Goal: Information Seeking & Learning: Learn about a topic

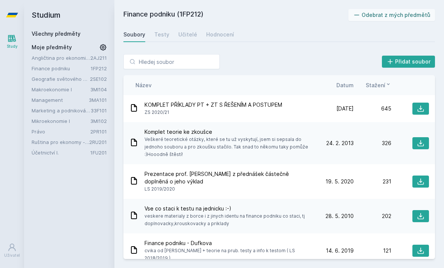
click at [77, 30] on link "Všechny předměty" at bounding box center [56, 33] width 49 height 6
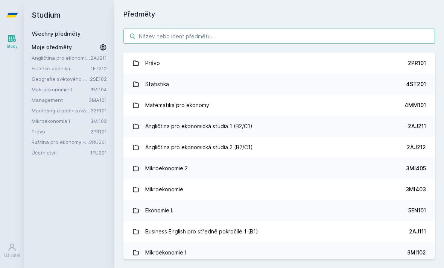
click at [317, 33] on input "search" at bounding box center [279, 36] width 312 height 15
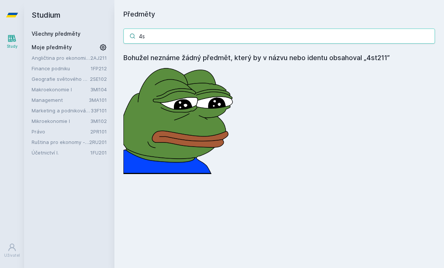
type input "4"
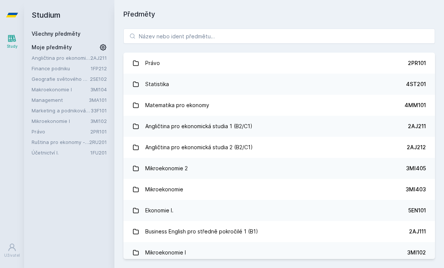
click at [239, 84] on link "Statistika 4ST201" at bounding box center [279, 84] width 312 height 21
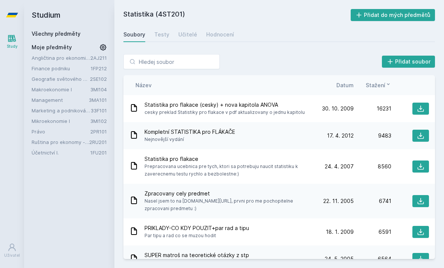
click at [184, 37] on div "Učitelé" at bounding box center [187, 35] width 19 height 8
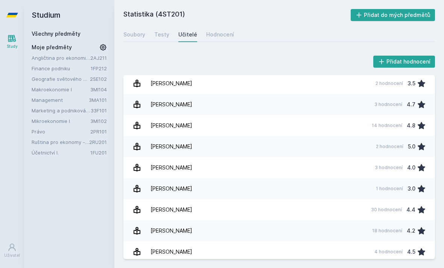
scroll to position [480, 0]
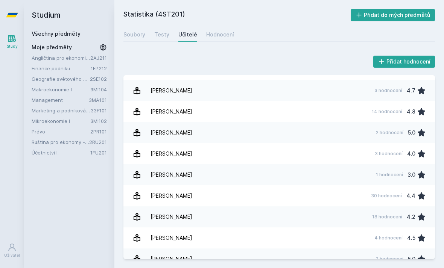
click at [309, 133] on link "[PERSON_NAME] 2 hodnocení 5.0" at bounding box center [279, 132] width 312 height 21
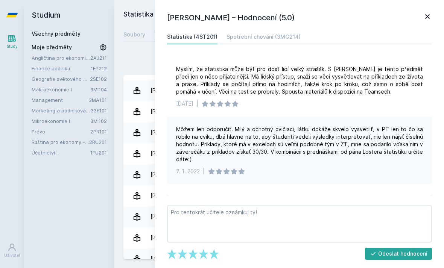
click at [265, 43] on link "Spotřební chování (3MG214)" at bounding box center [264, 36] width 74 height 15
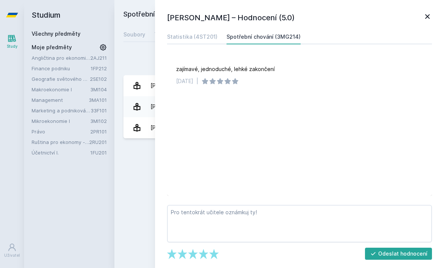
click at [204, 43] on link "Statistika (4ST201)" at bounding box center [192, 36] width 50 height 15
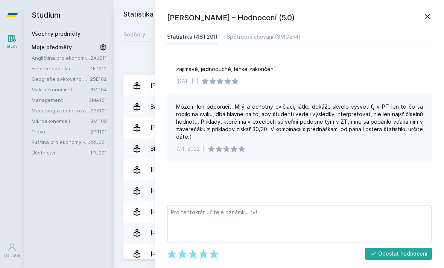
click at [124, 216] on link "[PERSON_NAME] 2 hodnocení 3.0" at bounding box center [279, 212] width 312 height 21
